Goal: Task Accomplishment & Management: Manage account settings

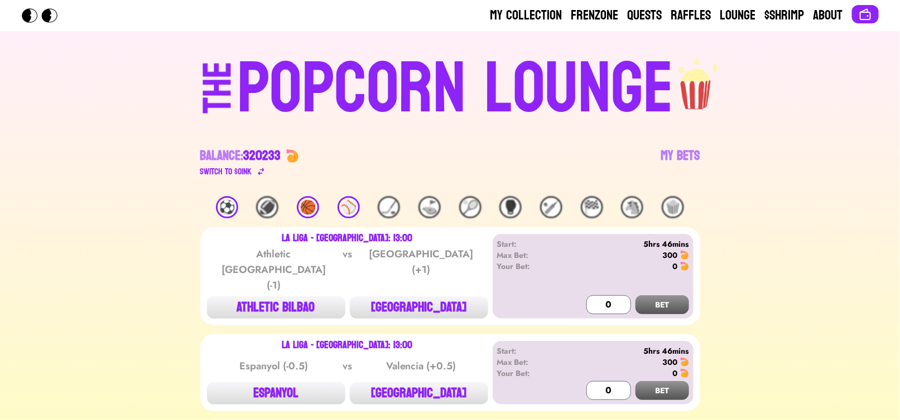
click at [704, 151] on div "THE POPCORN LOUNGE Balance: 320233 Switch to $ OINK My Bets" at bounding box center [450, 113] width 714 height 165
click at [699, 153] on link "My Bets" at bounding box center [680, 162] width 39 height 31
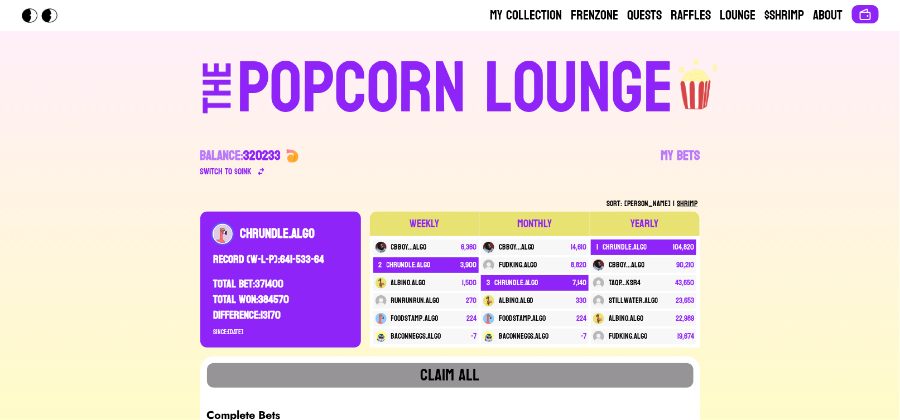
click at [600, 107] on div "POPCORN LOUNGE" at bounding box center [455, 89] width 437 height 71
